Goal: Check status: Check status

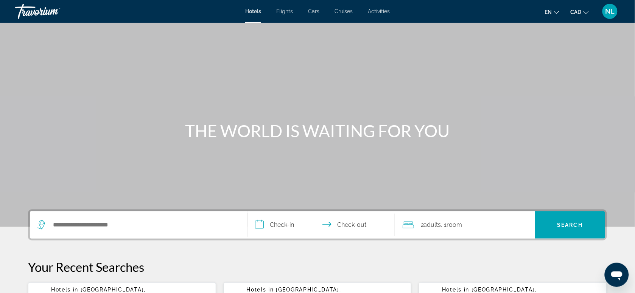
click at [612, 12] on span "NL" at bounding box center [610, 12] width 9 height 8
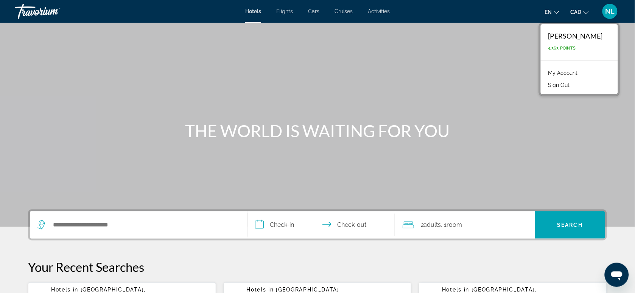
click at [561, 71] on link "My Account" at bounding box center [563, 73] width 37 height 10
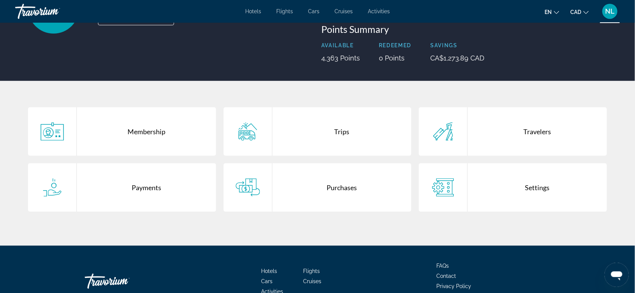
scroll to position [92, 0]
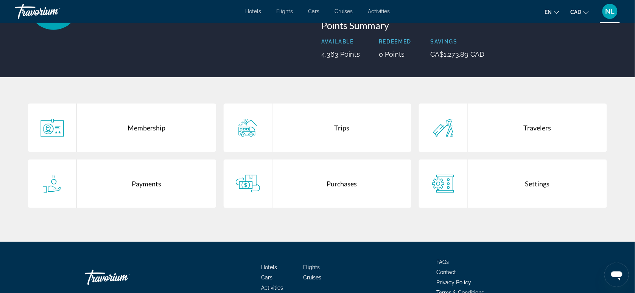
click at [351, 185] on div "Purchases" at bounding box center [342, 184] width 139 height 48
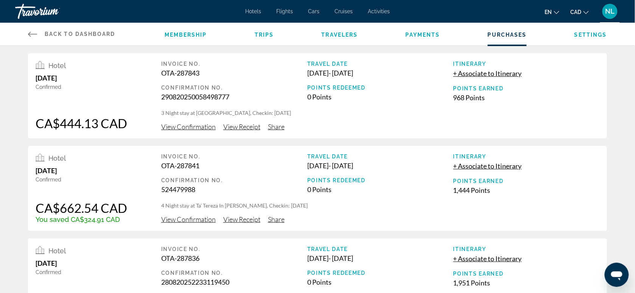
click at [190, 129] on span "View Confirmation" at bounding box center [188, 127] width 55 height 8
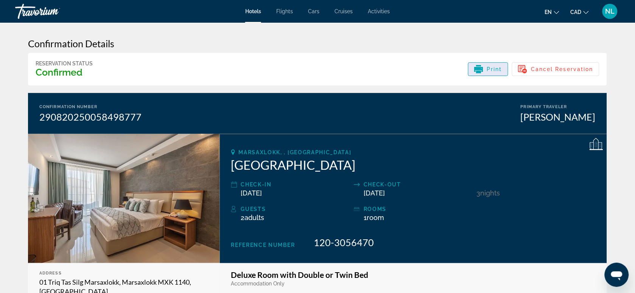
click at [492, 69] on span "Print" at bounding box center [495, 69] width 16 height 6
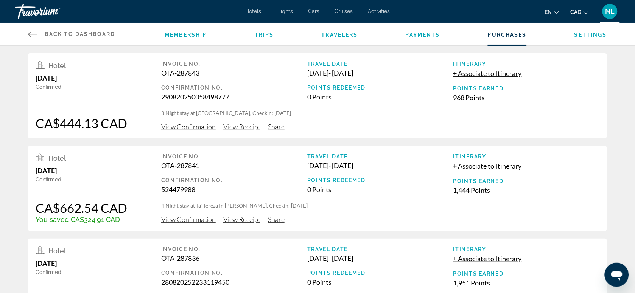
click at [239, 220] on span "View Receipt" at bounding box center [241, 219] width 37 height 8
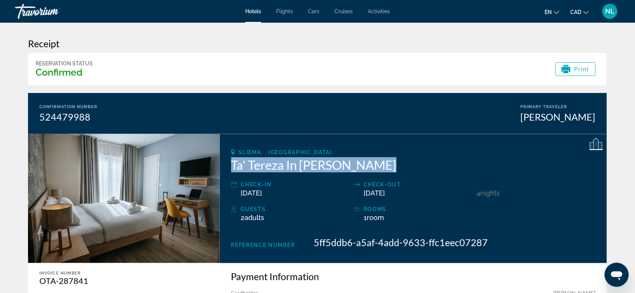
drag, startPoint x: 232, startPoint y: 167, endPoint x: 391, endPoint y: 169, distance: 159.1
click at [391, 169] on h2 "Ta' Tereza In [PERSON_NAME]" at bounding box center [413, 165] width 365 height 15
copy h2 "Ta' Tereza In [PERSON_NAME]"
click at [578, 70] on span "Print" at bounding box center [583, 69] width 16 height 6
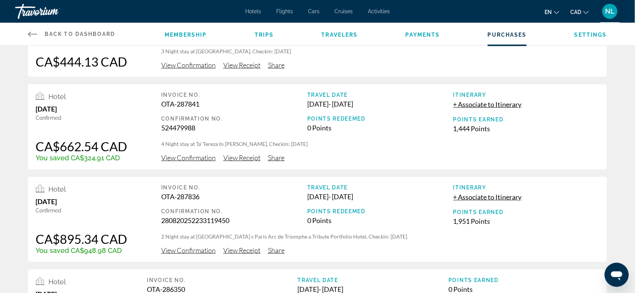
scroll to position [66, 0]
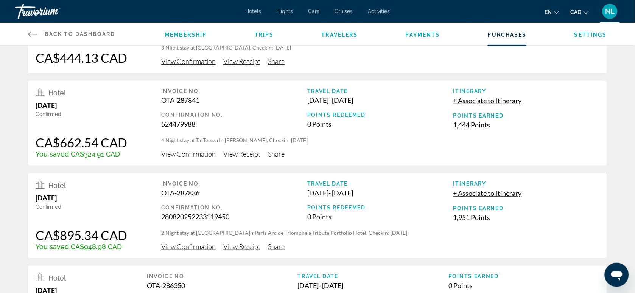
click at [200, 245] on span "View Confirmation" at bounding box center [188, 247] width 55 height 8
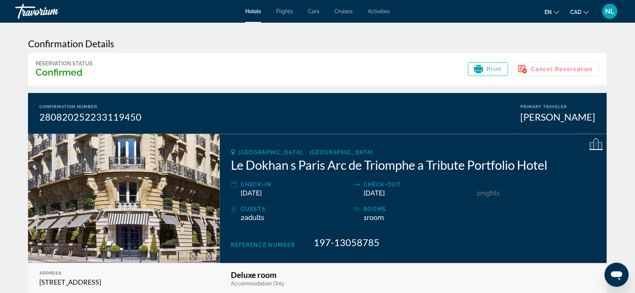
drag, startPoint x: 493, startPoint y: 71, endPoint x: 61, endPoint y: 242, distance: 464.4
click at [493, 71] on span "Print" at bounding box center [495, 69] width 16 height 6
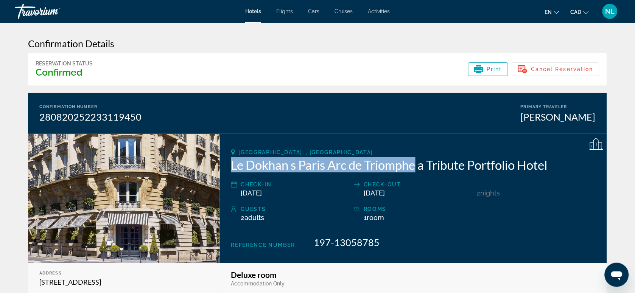
drag, startPoint x: 233, startPoint y: 164, endPoint x: 417, endPoint y: 167, distance: 184.4
click at [417, 167] on h2 "Le Dokhan s Paris Arc de Triomphe a Tribute Portfolio Hotel" at bounding box center [413, 165] width 365 height 15
copy h2 "Le Dokhan s Paris Arc de Triomphe"
click at [493, 71] on span "Print" at bounding box center [495, 69] width 16 height 6
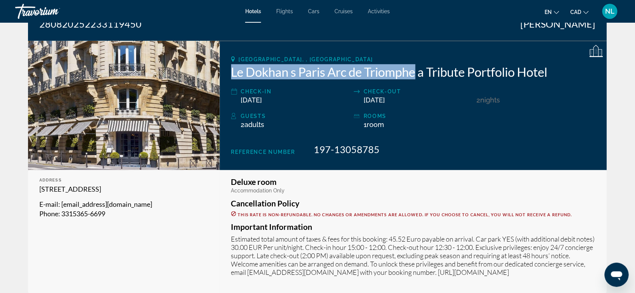
scroll to position [91, 0]
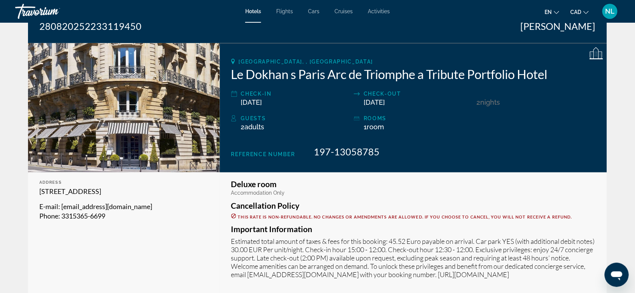
click at [318, 88] on div "[GEOGRAPHIC_DATA], , [GEOGRAPHIC_DATA] Le Dokhan s Paris Arc de Triomphe a Trib…" at bounding box center [413, 108] width 387 height 130
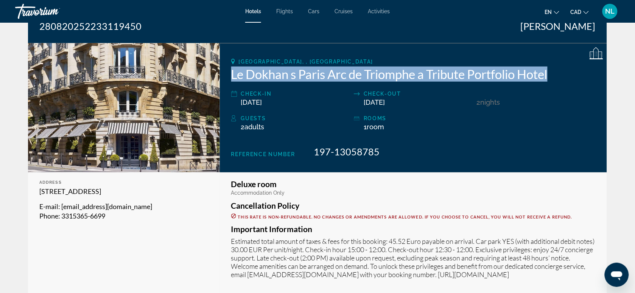
drag, startPoint x: 229, startPoint y: 76, endPoint x: 561, endPoint y: 71, distance: 331.7
click at [561, 71] on div "[GEOGRAPHIC_DATA], , [GEOGRAPHIC_DATA] Le Dokhan s Paris Arc de Triomphe a Trib…" at bounding box center [413, 108] width 387 height 130
copy h2 "Le Dokhan s Paris Arc de Triomphe a Tribute Portfolio Hotel"
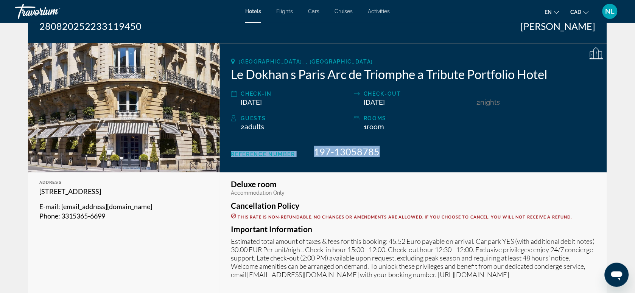
drag, startPoint x: 231, startPoint y: 154, endPoint x: 380, endPoint y: 154, distance: 148.4
click at [380, 154] on div "Reference Number 197-13058785" at bounding box center [413, 151] width 365 height 11
copy div "Reference Number 197-13058785"
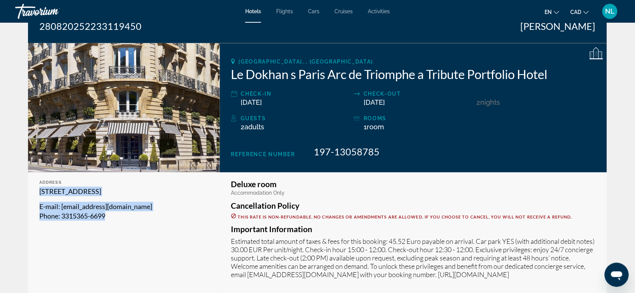
drag, startPoint x: 40, startPoint y: 192, endPoint x: 125, endPoint y: 223, distance: 91.0
click at [125, 223] on div "Address [STREET_ADDRESS] E-mail : [EMAIL_ADDRESS][DOMAIN_NAME] Phone : 3315365-…" at bounding box center [124, 234] width 192 height 123
copy div "[STREET_ADDRESS] E-mail : [EMAIL_ADDRESS][DOMAIN_NAME] Phone : 3315365-6699"
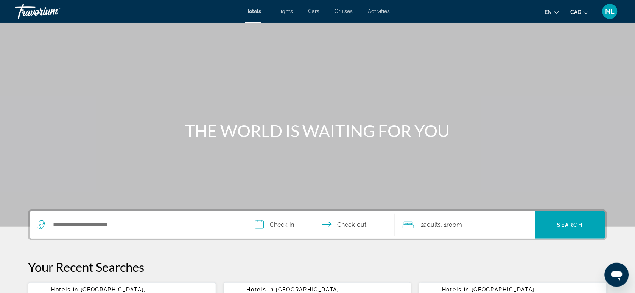
click at [613, 11] on span "NL" at bounding box center [610, 12] width 9 height 8
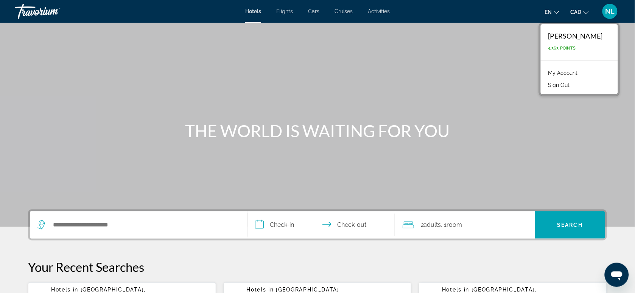
click at [555, 72] on link "My Account" at bounding box center [563, 73] width 37 height 10
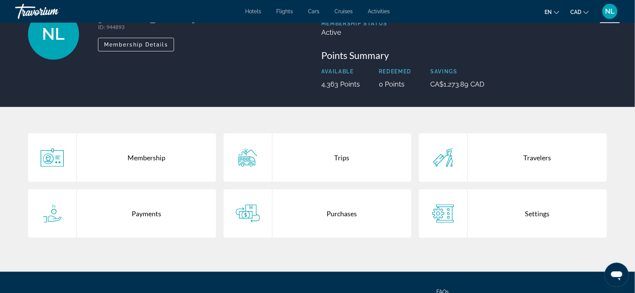
scroll to position [59, 0]
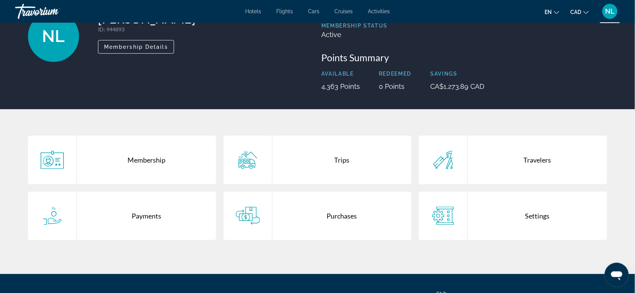
click at [333, 217] on div "Purchases" at bounding box center [342, 216] width 139 height 48
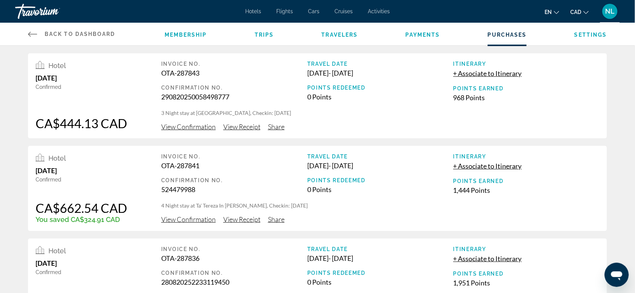
click at [192, 220] on span "View Confirmation" at bounding box center [188, 219] width 55 height 8
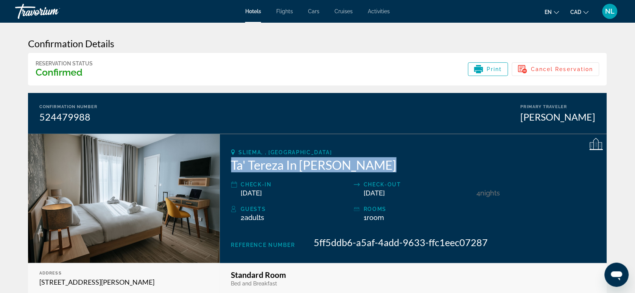
drag, startPoint x: 233, startPoint y: 165, endPoint x: 406, endPoint y: 165, distance: 173.4
click at [406, 165] on h2 "Ta' Tereza In [PERSON_NAME]" at bounding box center [413, 165] width 365 height 15
copy h2 "Ta' Tereza In [PERSON_NAME]"
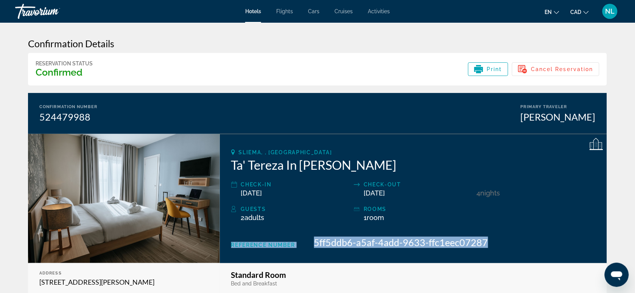
drag, startPoint x: 232, startPoint y: 245, endPoint x: 485, endPoint y: 247, distance: 253.0
click at [485, 247] on div "Reference Number 5ff5ddb6-a5af-4add-9633-ffc1eec07287" at bounding box center [413, 242] width 365 height 11
copy div "Reference Number 5ff5ddb6-a5af-4add-9633-ffc1eec07287"
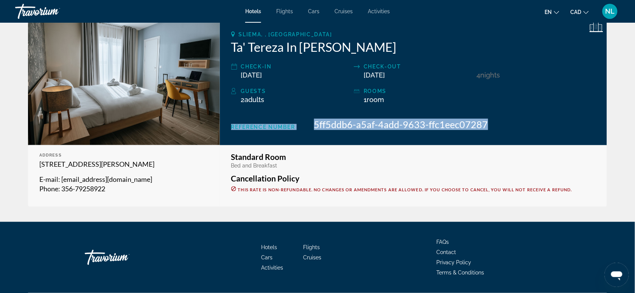
scroll to position [120, 0]
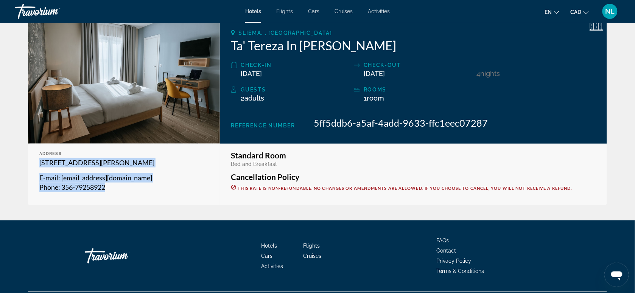
drag, startPoint x: 40, startPoint y: 162, endPoint x: 115, endPoint y: 192, distance: 81.4
click at [115, 192] on div "112 Triq Manwel Dimech, Sliema SLM1261, Malta E-mail : info@tatereza.com Phone …" at bounding box center [123, 175] width 169 height 34
copy div "112 Triq Manwel Dimech, Sliema SLM1261, Malta E-mail : info@tatereza.com Phone …"
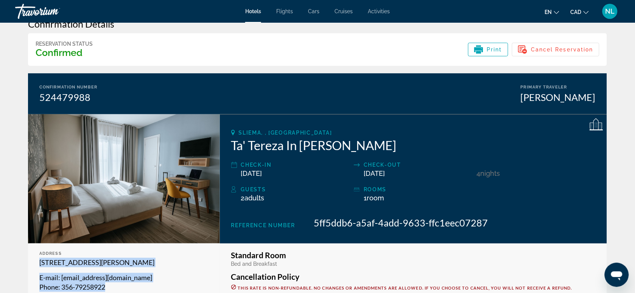
scroll to position [11, 0]
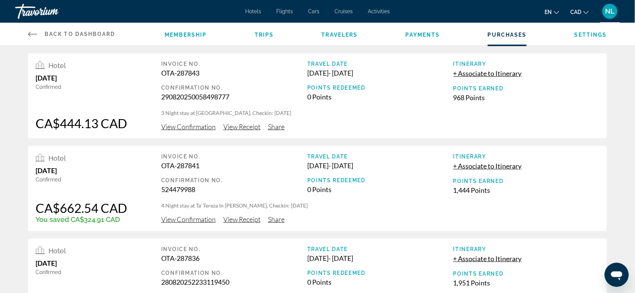
click at [198, 127] on span "View Confirmation" at bounding box center [188, 127] width 55 height 8
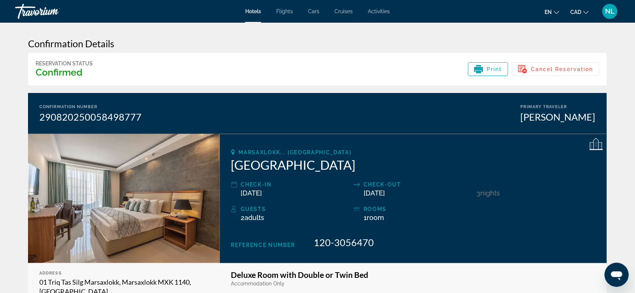
drag, startPoint x: 232, startPoint y: 166, endPoint x: 367, endPoint y: 165, distance: 134.4
click at [367, 165] on h2 "[GEOGRAPHIC_DATA]" at bounding box center [413, 165] width 365 height 15
copy h2 "[GEOGRAPHIC_DATA]"
drag, startPoint x: 231, startPoint y: 245, endPoint x: 393, endPoint y: 242, distance: 161.3
click at [393, 242] on div "Reference Number 120-3056470" at bounding box center [413, 242] width 365 height 11
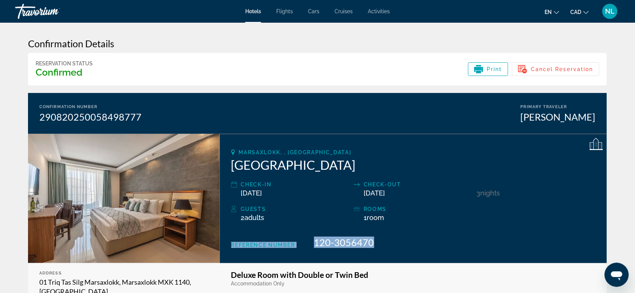
copy div "Reference Number 120-3056470"
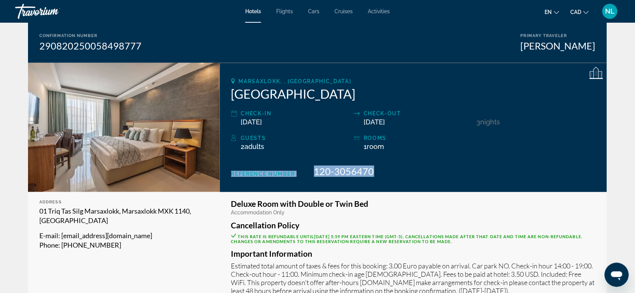
scroll to position [76, 0]
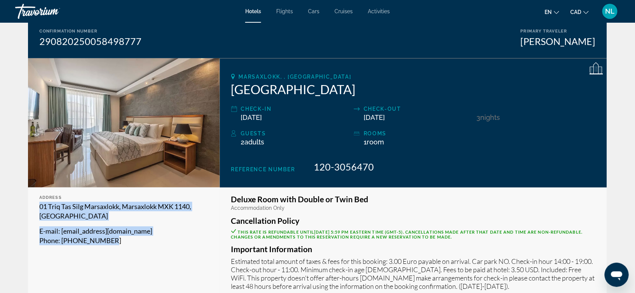
drag, startPoint x: 40, startPoint y: 206, endPoint x: 128, endPoint y: 250, distance: 98.2
click at [128, 250] on div "Address 01 Triq Tas Silg Marsaxlokk, Marsaxlokk MXK 1140, Malta E-mail : portvi…" at bounding box center [124, 248] width 192 height 120
copy div "01 Triq Tas Silg Marsaxlokk, Marsaxlokk MXK 1140, Malta E-mail : portviewmalta@…"
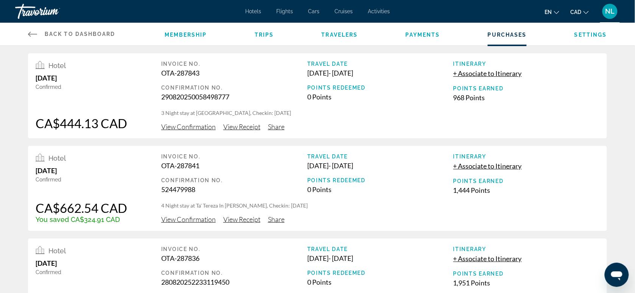
click at [204, 127] on span "View Confirmation" at bounding box center [188, 127] width 55 height 8
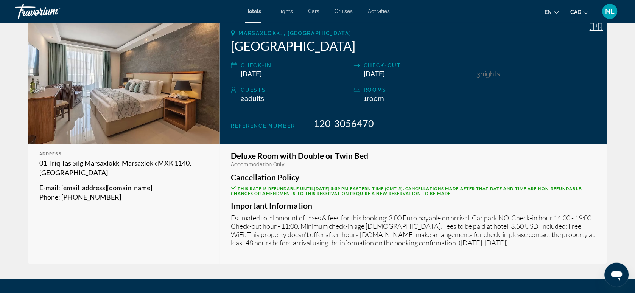
scroll to position [122, 0]
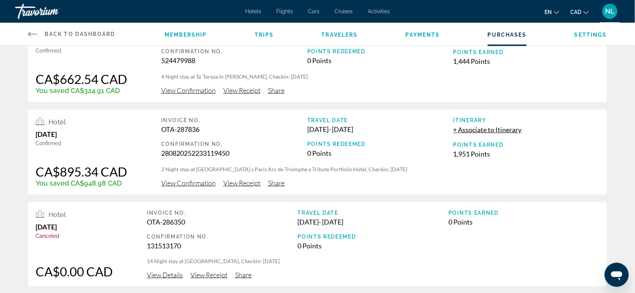
scroll to position [135, 0]
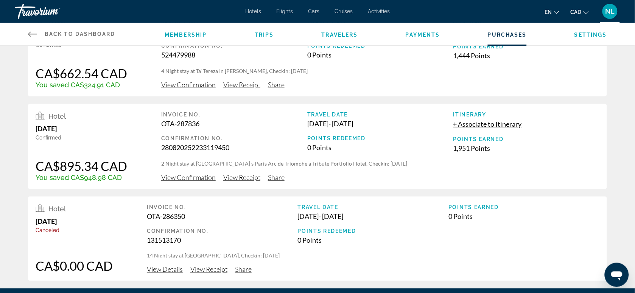
click at [187, 178] on span "View Confirmation" at bounding box center [188, 177] width 55 height 8
